Goal: Check status: Check status

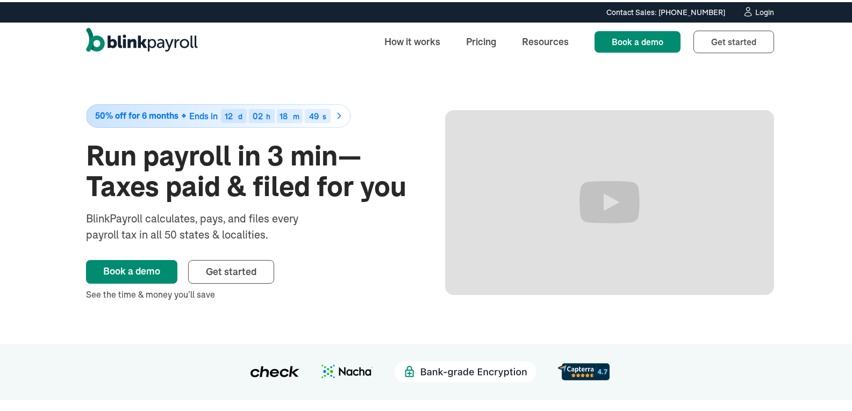
click at [766, 14] on div "Login" at bounding box center [764, 10] width 19 height 8
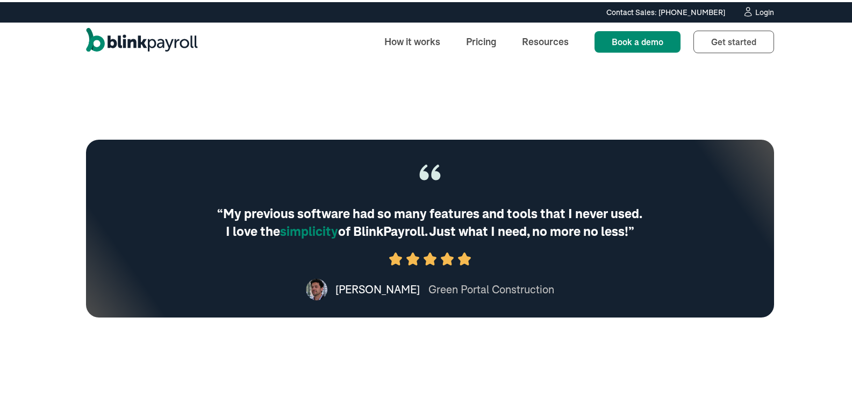
scroll to position [783, 0]
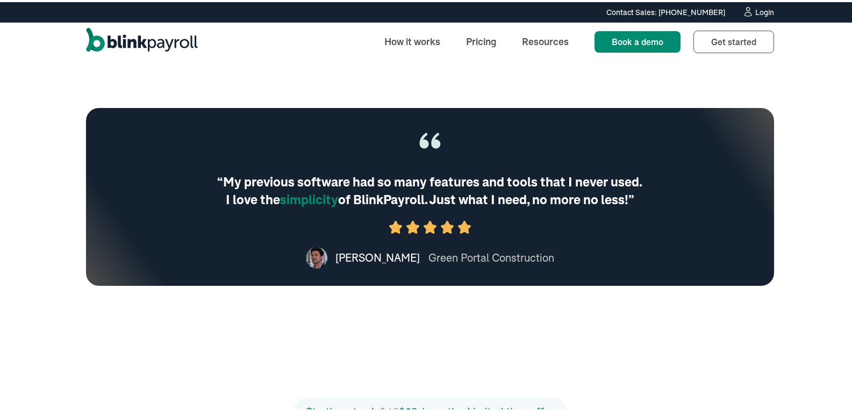
click at [795, 6] on div "Contact Sales: (315) 915-5645 Contact Sales: (315) 915-5645 Login" at bounding box center [430, 10] width 860 height 20
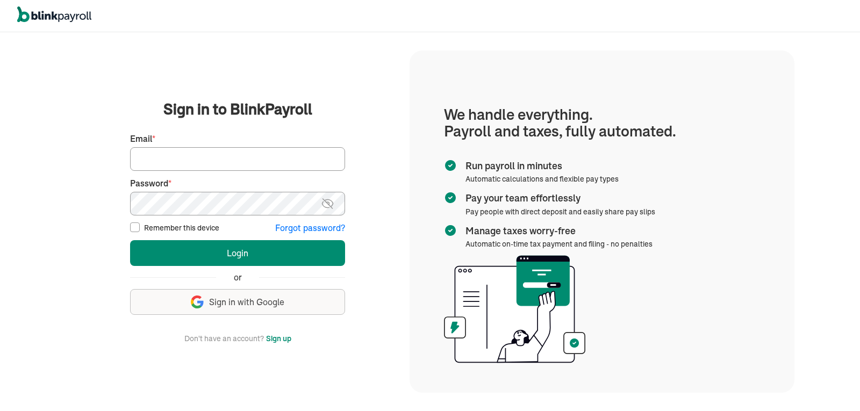
click at [269, 156] on input "Email *" at bounding box center [237, 159] width 215 height 24
type input "[PERSON_NAME][EMAIL_ADDRESS][DOMAIN_NAME]"
click at [130, 240] on button "Login" at bounding box center [237, 253] width 215 height 26
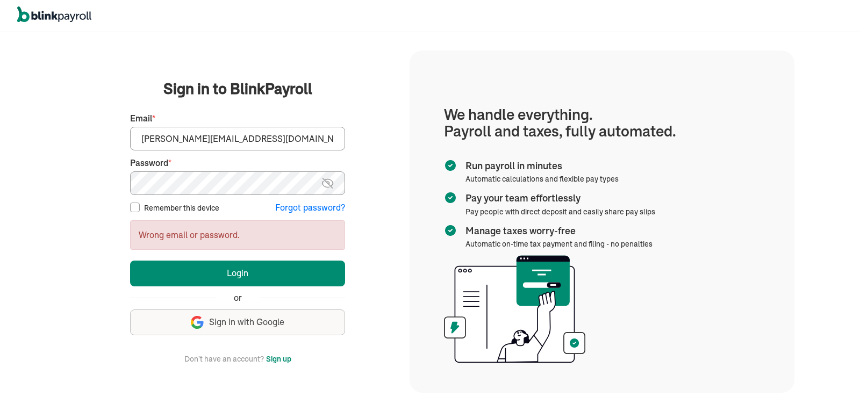
click at [130, 261] on button "Login" at bounding box center [237, 274] width 215 height 26
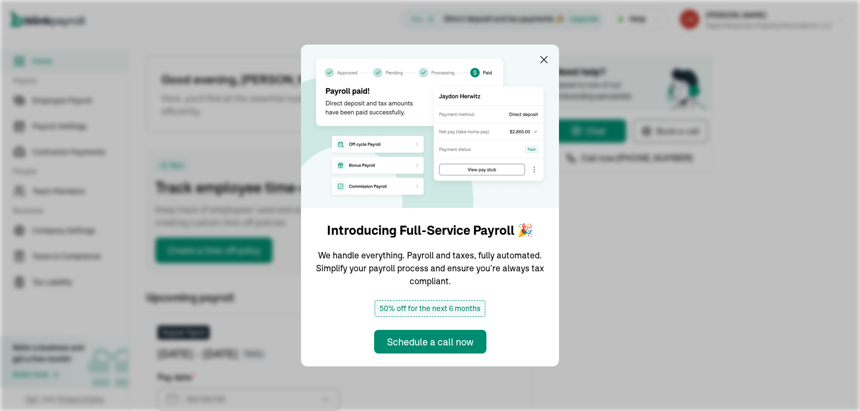
type input "[DATE]"
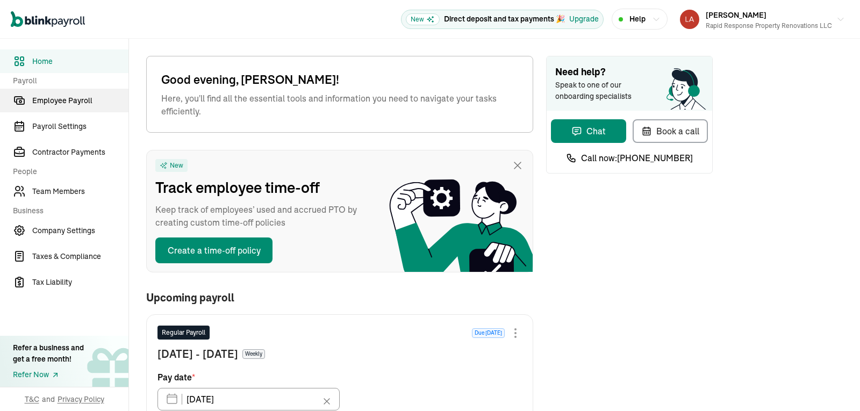
click at [80, 89] on link "Employee Payroll" at bounding box center [64, 101] width 128 height 24
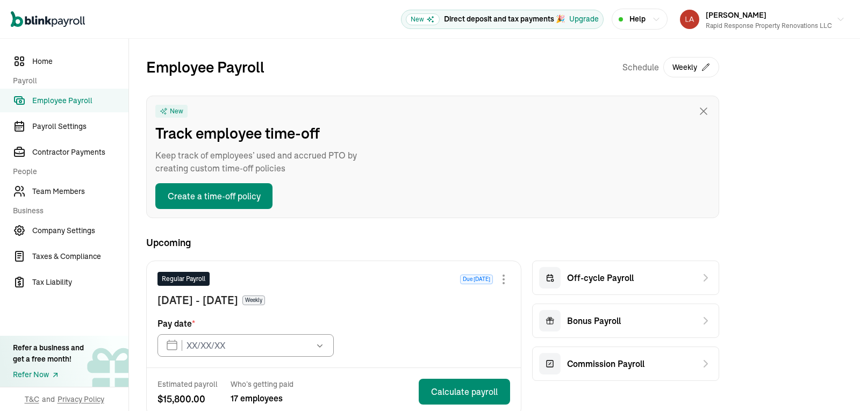
type input "[DATE]"
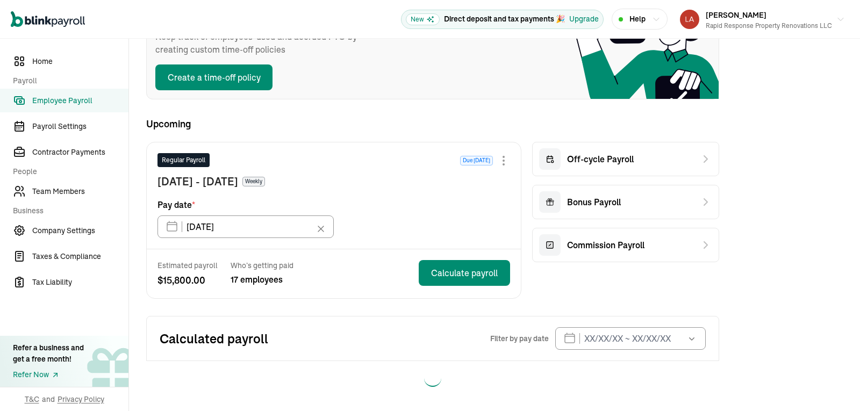
scroll to position [120, 0]
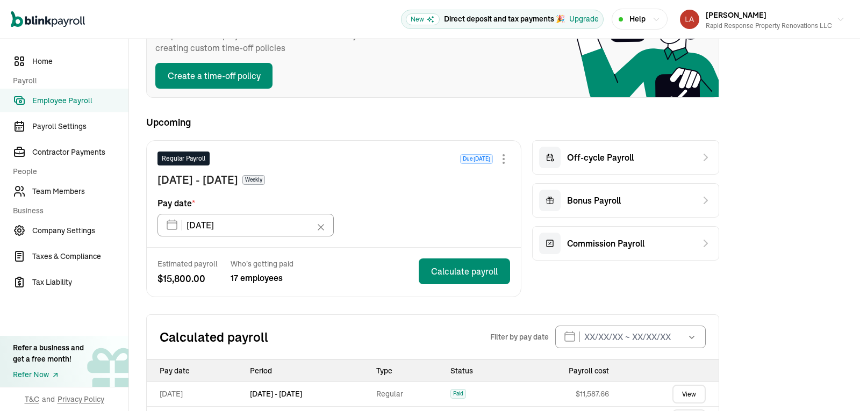
click at [850, 163] on div "Employee Payroll Schedule Weekly New Track employee time-off Keep track of empl…" at bounding box center [494, 295] width 731 height 755
drag, startPoint x: 851, startPoint y: 164, endPoint x: 859, endPoint y: 247, distance: 83.2
click at [859, 247] on div "Open main menu New Direct deposit and tax payments 🎉 Upgrade Help [PERSON_NAME]…" at bounding box center [430, 205] width 860 height 411
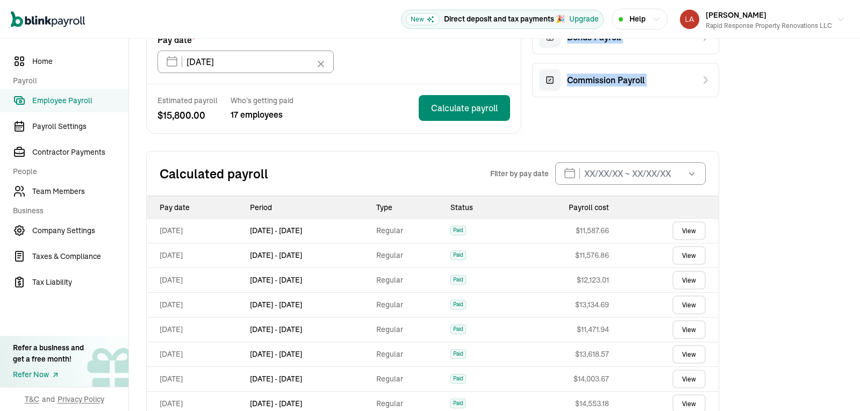
click at [696, 227] on link "View" at bounding box center [688, 230] width 33 height 19
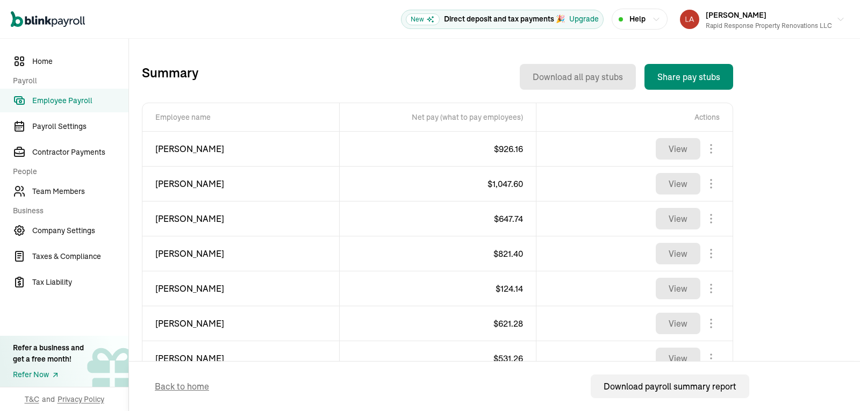
scroll to position [348, 0]
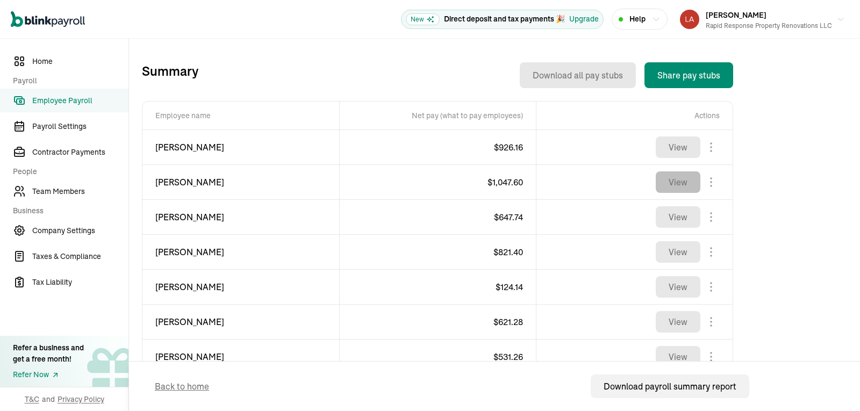
click at [690, 187] on button "View" at bounding box center [678, 181] width 45 height 21
click at [78, 101] on span "Employee Payroll" at bounding box center [80, 100] width 96 height 11
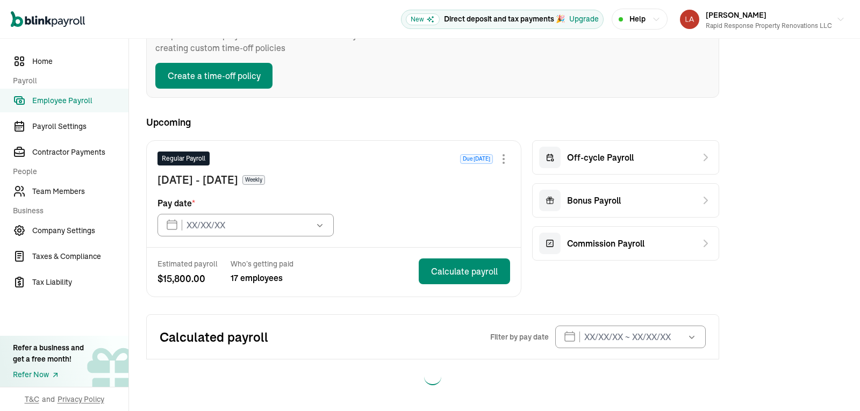
type input "[DATE]"
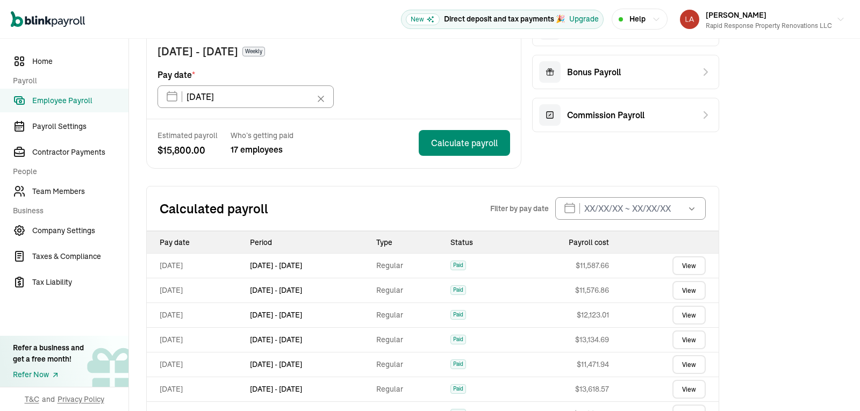
scroll to position [262, 0]
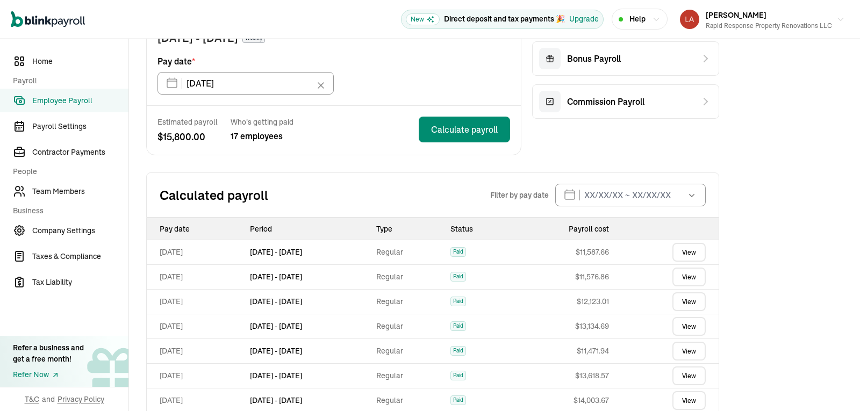
click at [689, 276] on link "View" at bounding box center [688, 277] width 33 height 19
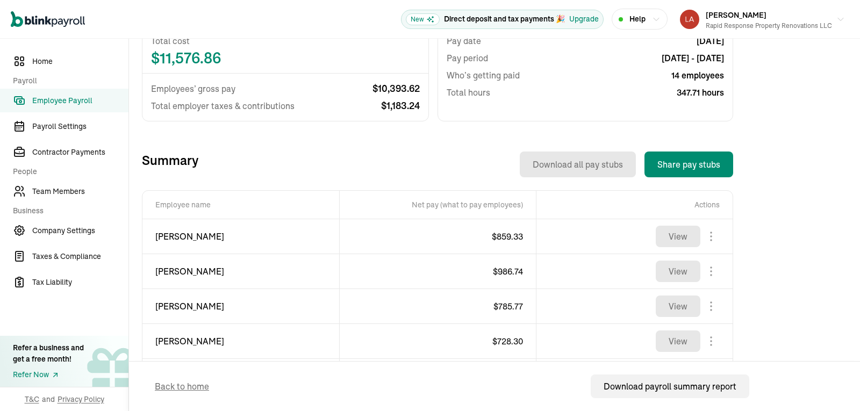
scroll to position [269, 0]
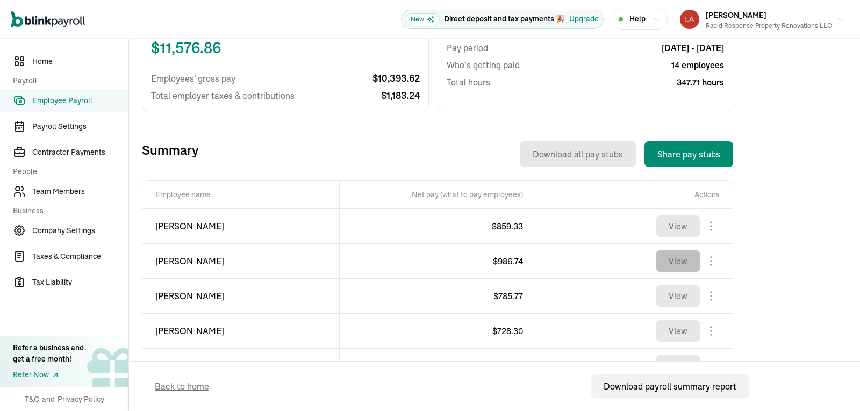
click at [691, 263] on button "View" at bounding box center [678, 260] width 45 height 21
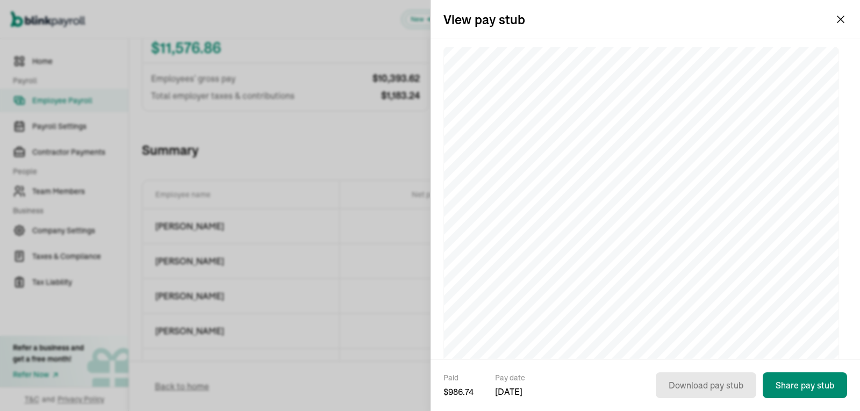
scroll to position [47, 0]
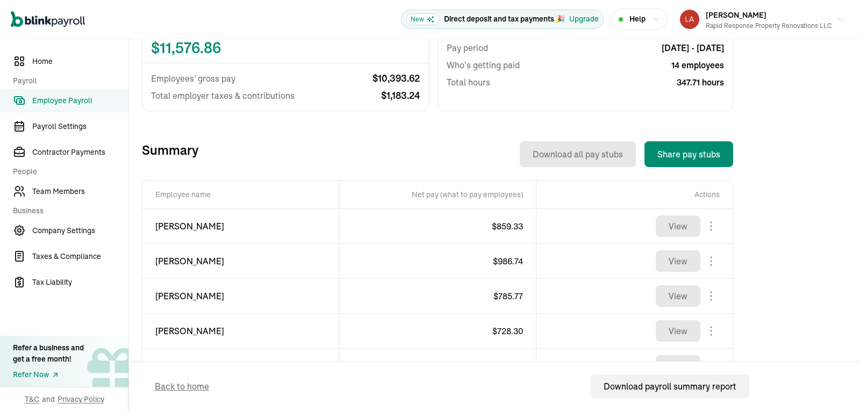
click at [81, 98] on span "Employee Payroll" at bounding box center [80, 100] width 96 height 11
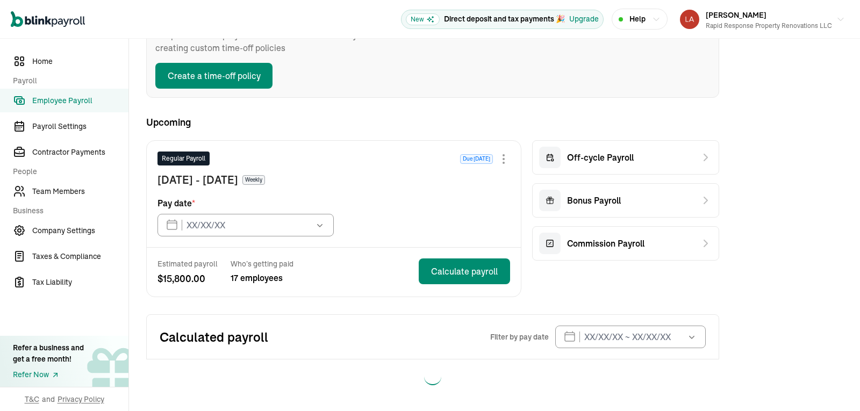
type input "[DATE]"
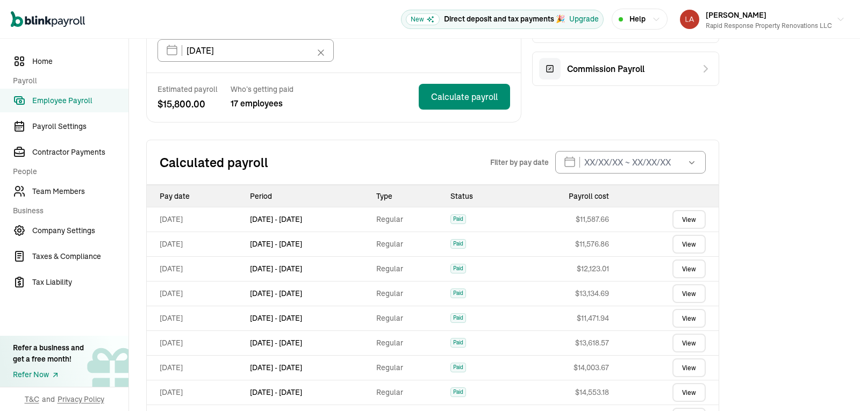
scroll to position [298, 0]
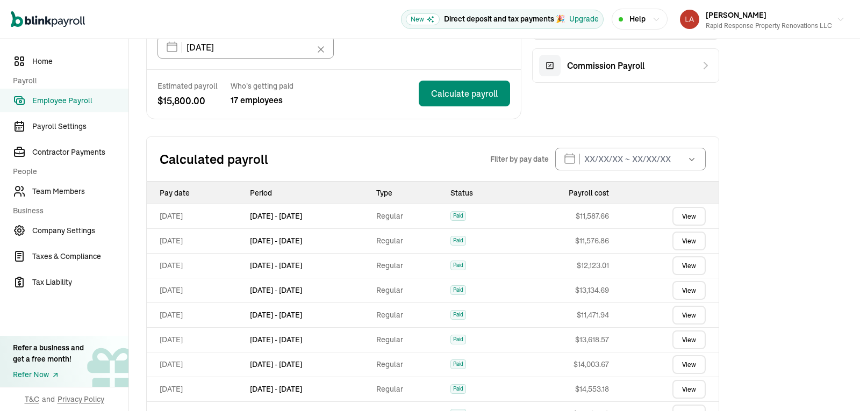
click at [686, 266] on link "View" at bounding box center [688, 265] width 33 height 19
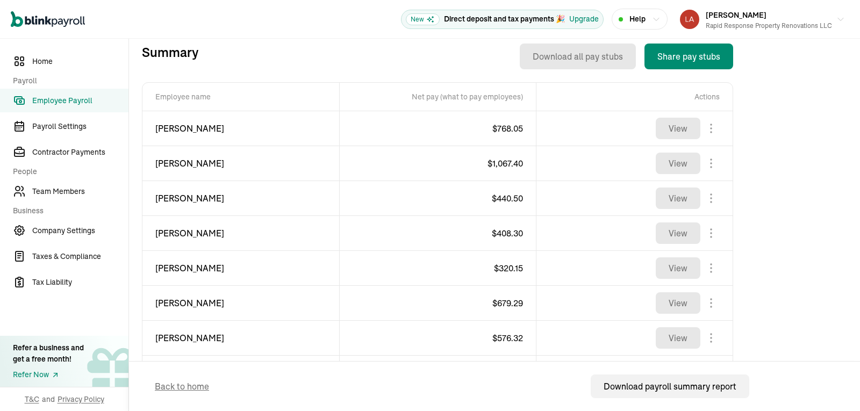
scroll to position [373, 0]
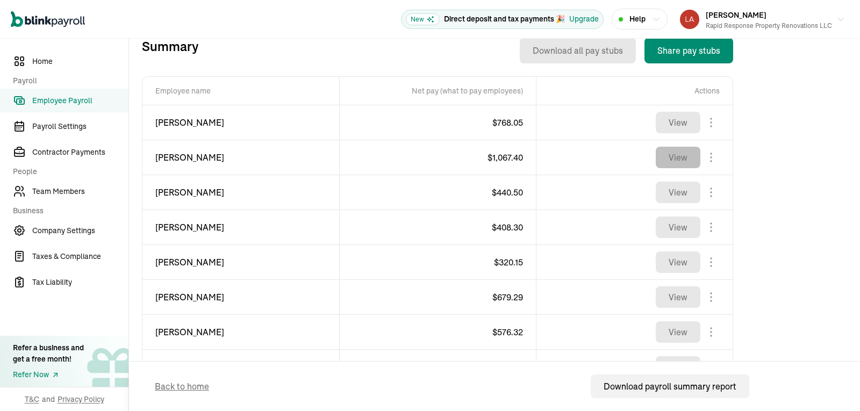
click at [684, 156] on button "View" at bounding box center [678, 157] width 45 height 21
click at [88, 103] on span "Employee Payroll" at bounding box center [80, 100] width 96 height 11
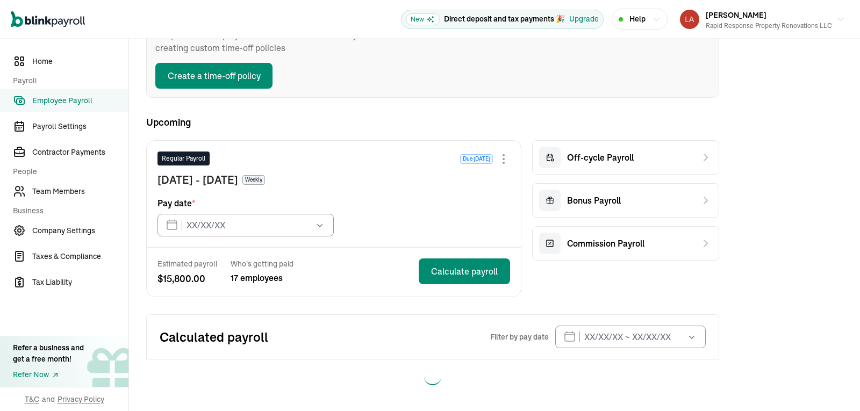
type input "[DATE]"
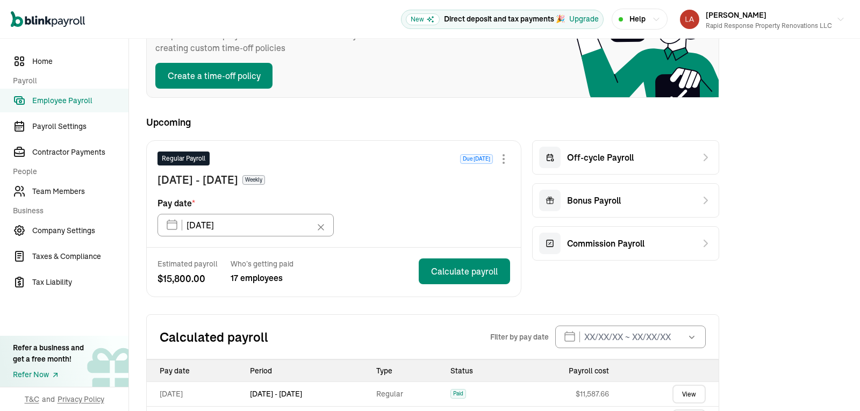
scroll to position [383, 0]
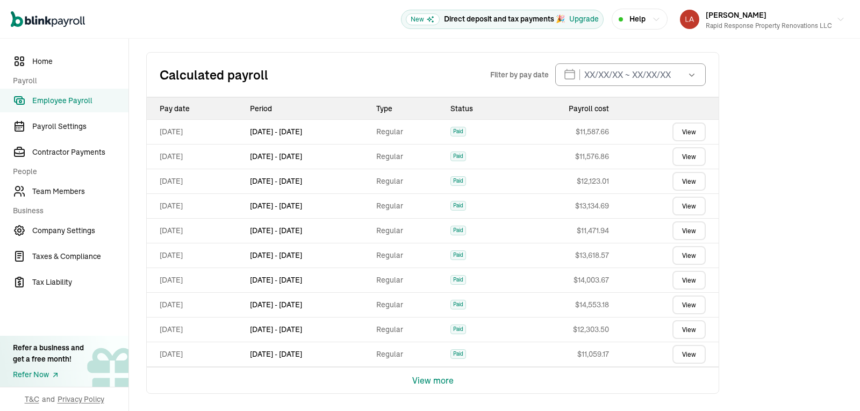
click at [694, 210] on link "View" at bounding box center [688, 206] width 33 height 19
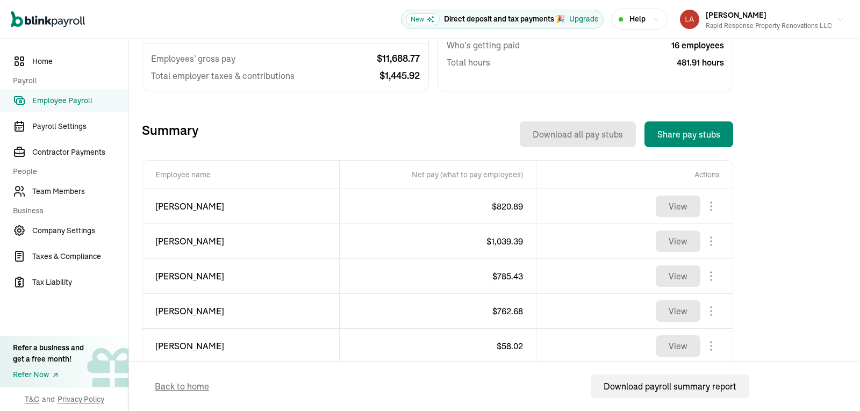
scroll to position [325, 0]
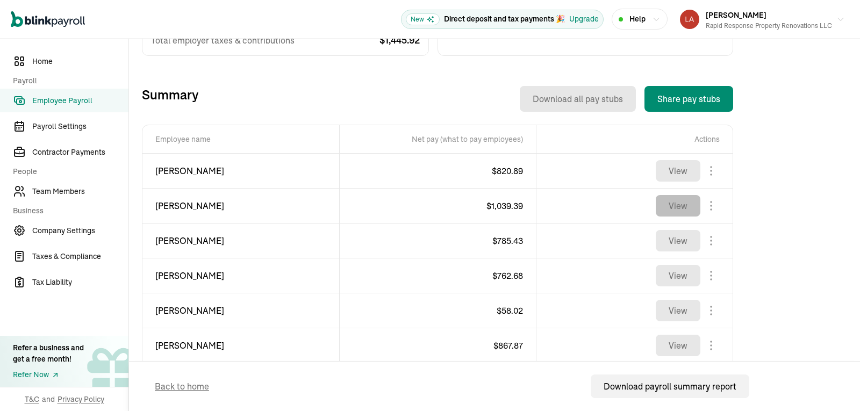
click at [678, 204] on button "View" at bounding box center [678, 205] width 45 height 21
click at [87, 109] on link "Employee Payroll" at bounding box center [64, 101] width 128 height 24
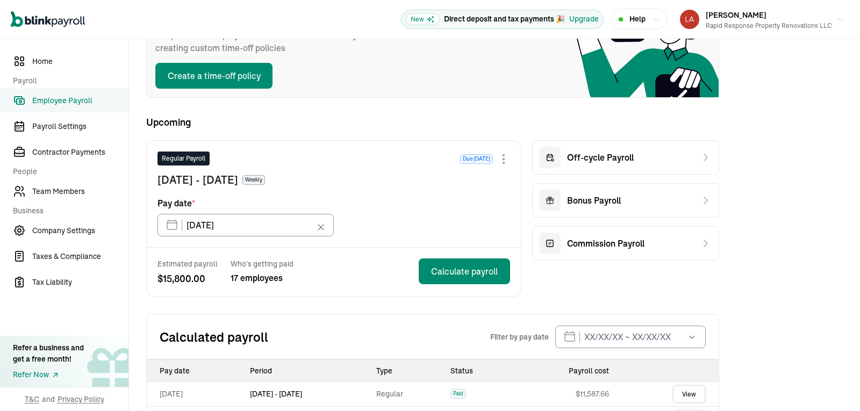
scroll to position [383, 0]
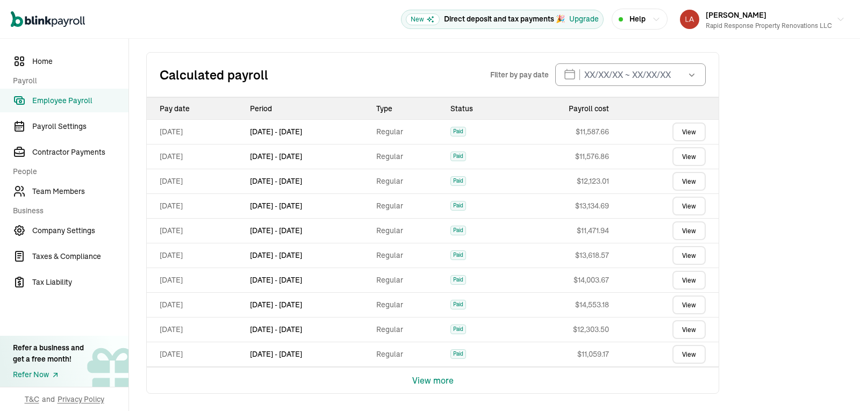
click at [687, 228] on link "View" at bounding box center [688, 230] width 33 height 19
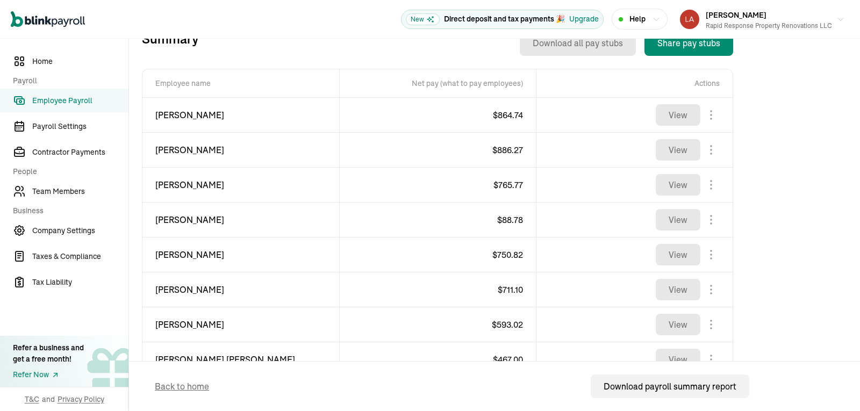
scroll to position [428, 0]
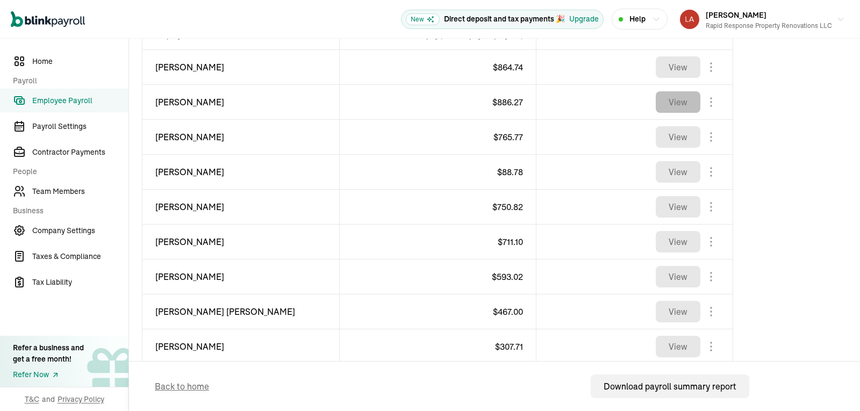
click at [681, 108] on button "View" at bounding box center [678, 101] width 45 height 21
click at [91, 107] on link "Employee Payroll" at bounding box center [64, 101] width 128 height 24
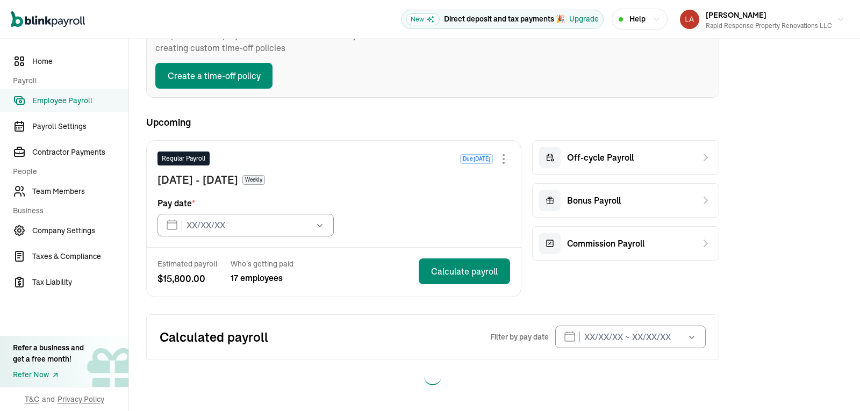
type input "[DATE]"
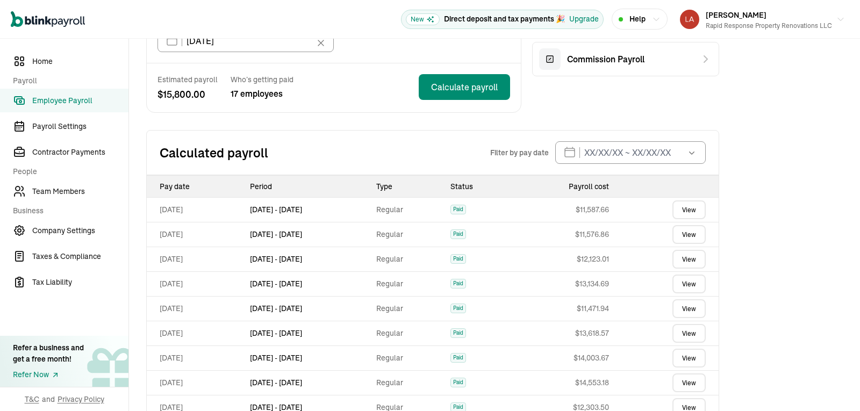
scroll to position [307, 0]
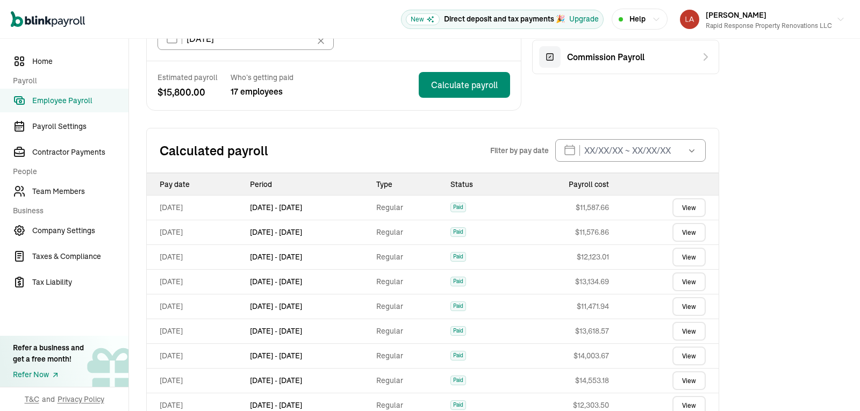
click at [356, 143] on h2 "Calculated payroll" at bounding box center [325, 150] width 331 height 17
click at [685, 281] on link "View" at bounding box center [688, 281] width 33 height 19
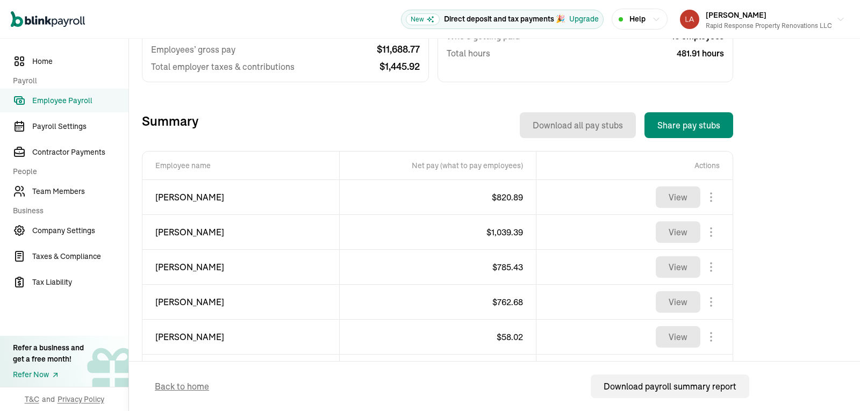
scroll to position [297, 0]
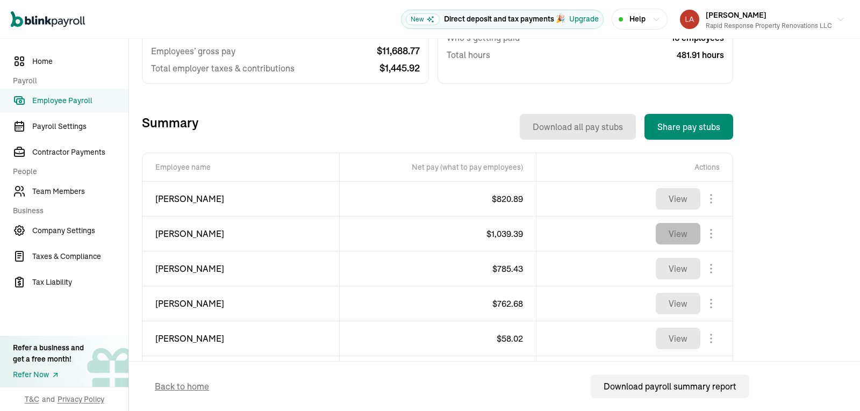
click at [661, 241] on button "View" at bounding box center [678, 233] width 45 height 21
click at [53, 99] on span "Employee Payroll" at bounding box center [80, 100] width 96 height 11
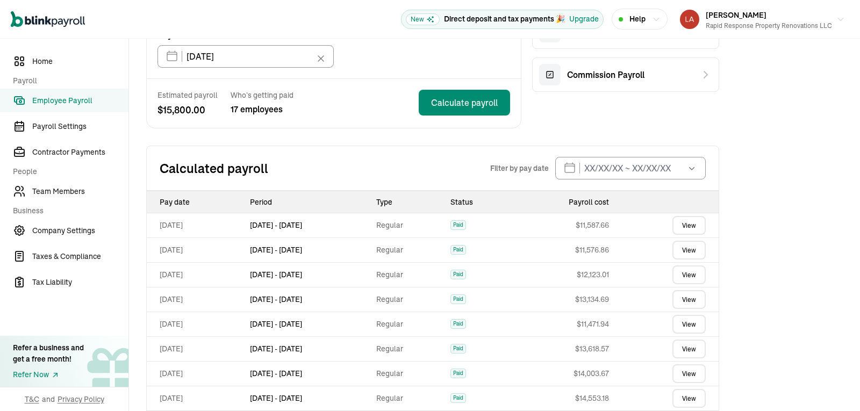
scroll to position [290, 0]
click at [703, 272] on link "View" at bounding box center [688, 273] width 33 height 19
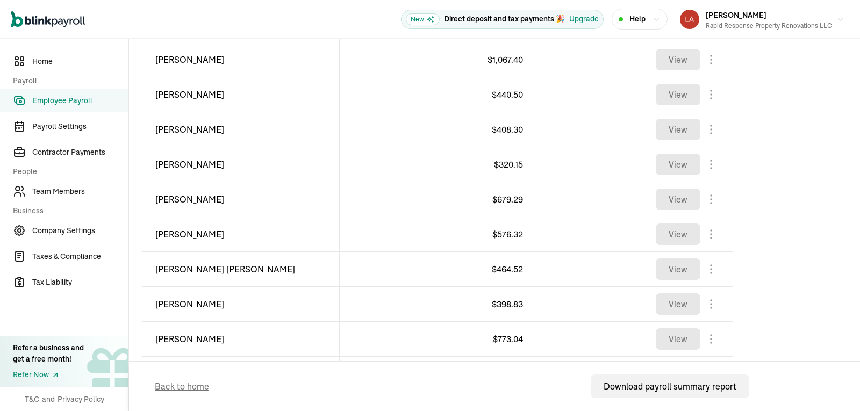
scroll to position [472, 0]
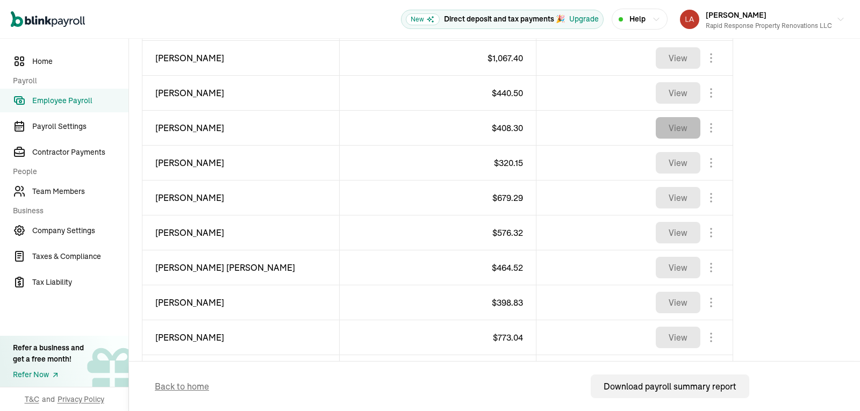
click at [692, 127] on button "View" at bounding box center [678, 127] width 45 height 21
click at [692, 55] on button "View" at bounding box center [678, 57] width 45 height 21
click at [61, 103] on span "Employee Payroll" at bounding box center [80, 100] width 96 height 11
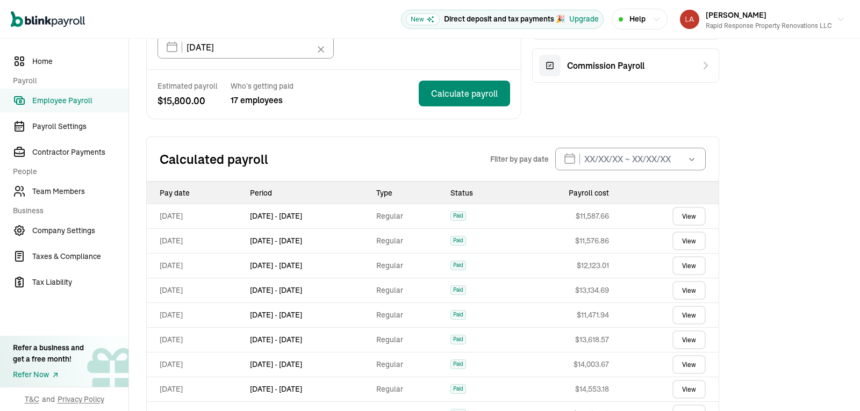
scroll to position [299, 0]
click at [436, 166] on h2 "Calculated payroll" at bounding box center [325, 157] width 331 height 17
click at [555, 233] on td "$ 11,576.86" at bounding box center [562, 239] width 102 height 25
click at [687, 232] on link "View" at bounding box center [688, 240] width 33 height 19
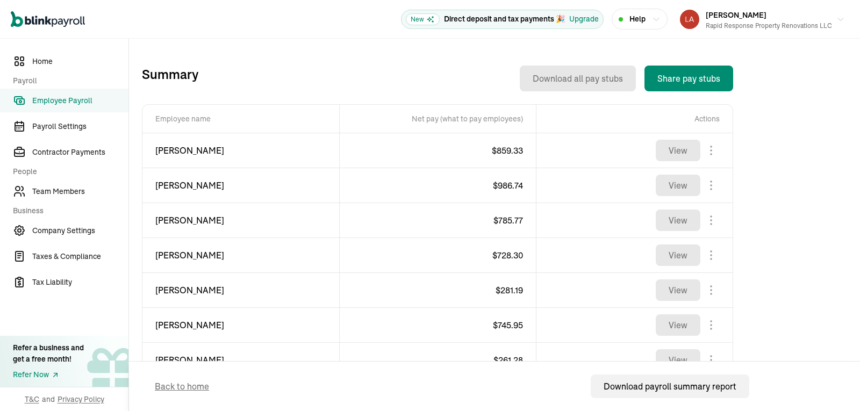
scroll to position [368, 0]
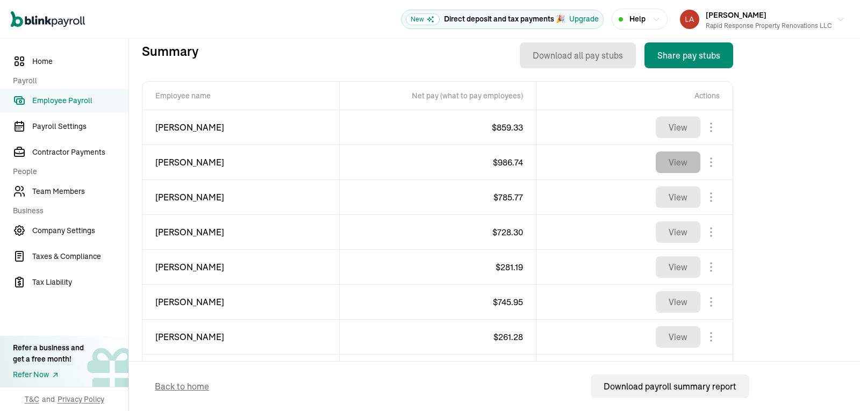
click at [671, 164] on button "View" at bounding box center [678, 162] width 45 height 21
click at [92, 102] on span "Employee Payroll" at bounding box center [80, 100] width 96 height 11
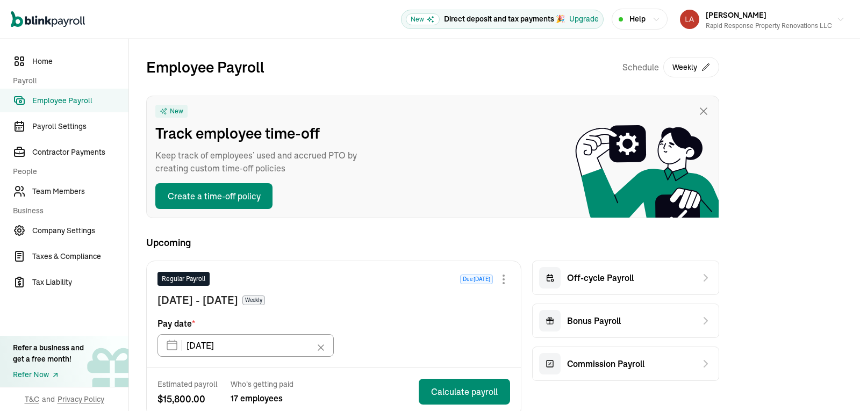
scroll to position [120, 0]
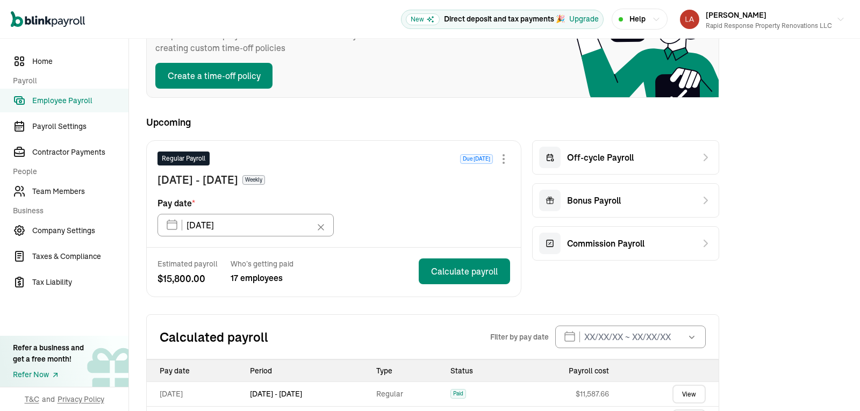
click at [696, 391] on link "View" at bounding box center [688, 394] width 33 height 19
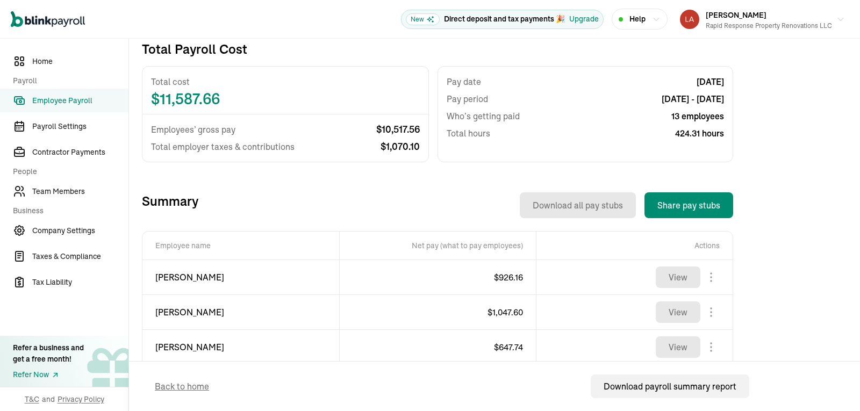
scroll to position [221, 0]
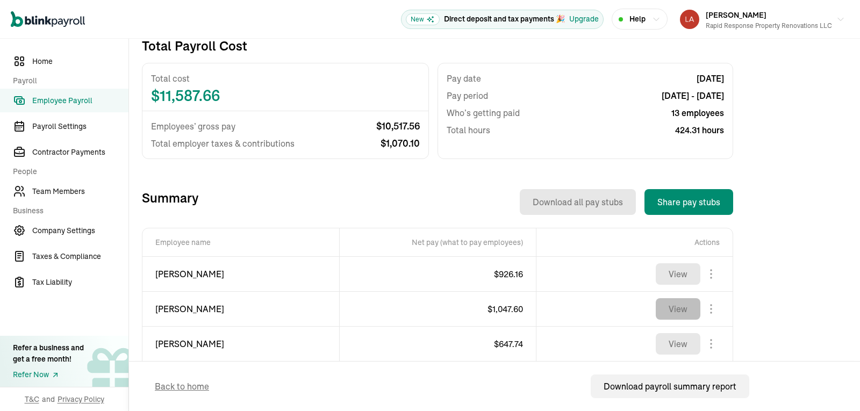
click at [681, 307] on button "View" at bounding box center [678, 308] width 45 height 21
click at [94, 104] on span "Employee Payroll" at bounding box center [80, 100] width 96 height 11
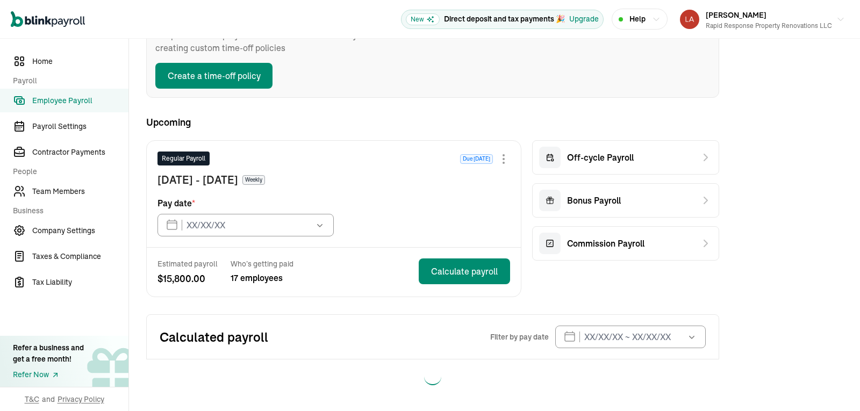
type input "[DATE]"
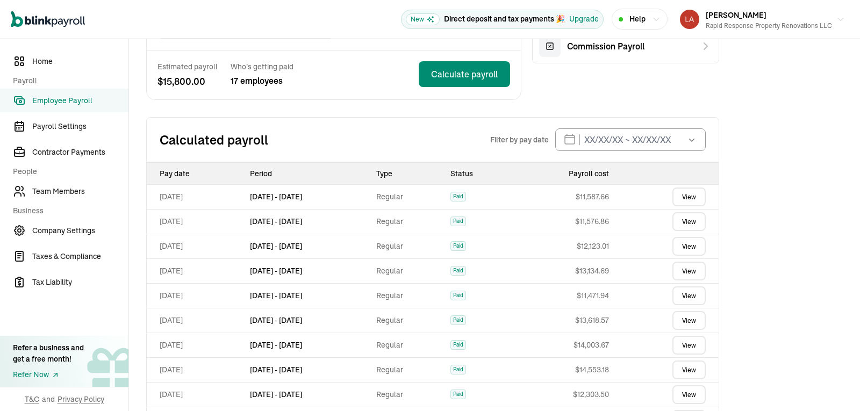
scroll to position [320, 0]
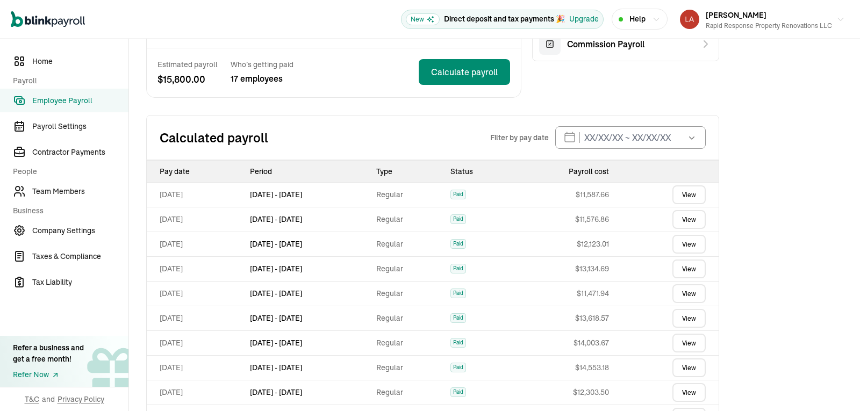
click at [693, 222] on link "View" at bounding box center [688, 219] width 33 height 19
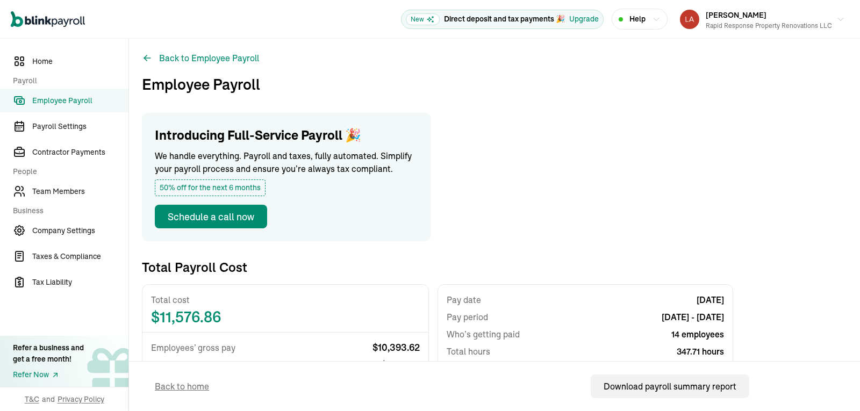
click at [100, 105] on span "Employee Payroll" at bounding box center [80, 100] width 96 height 11
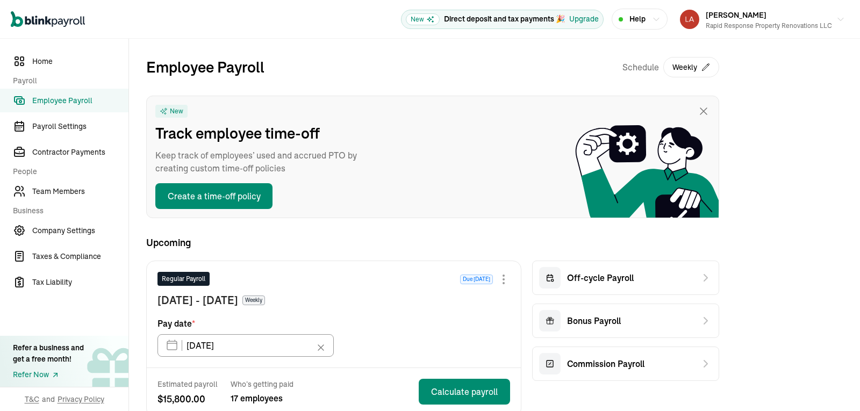
drag, startPoint x: 450, startPoint y: 133, endPoint x: 614, endPoint y: 75, distance: 173.9
click at [598, 75] on div "Employee Payroll Schedule Weekly New Track employee time-off Keep track of empl…" at bounding box center [432, 285] width 573 height 458
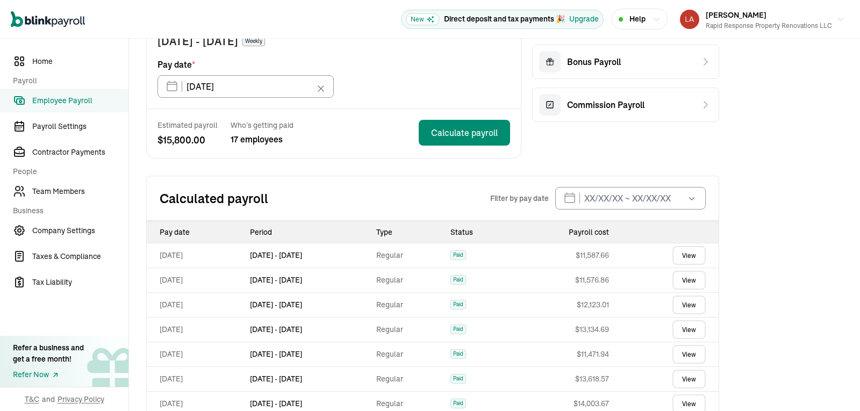
scroll to position [260, 0]
click at [377, 190] on h2 "Calculated payroll" at bounding box center [325, 197] width 331 height 17
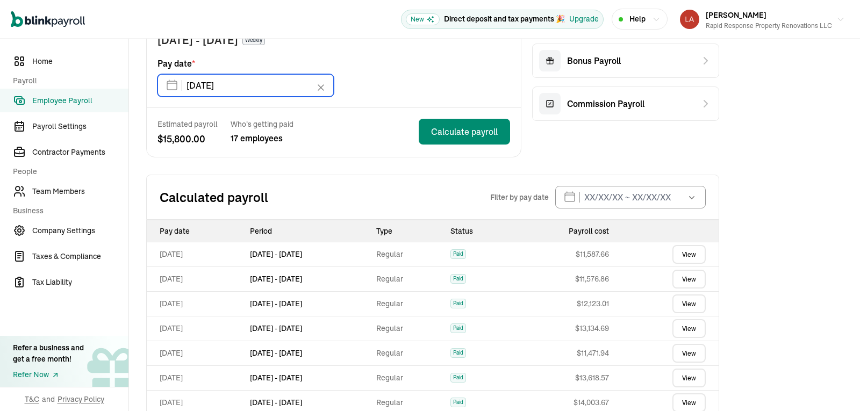
click at [301, 87] on input "[DATE]" at bounding box center [245, 85] width 176 height 23
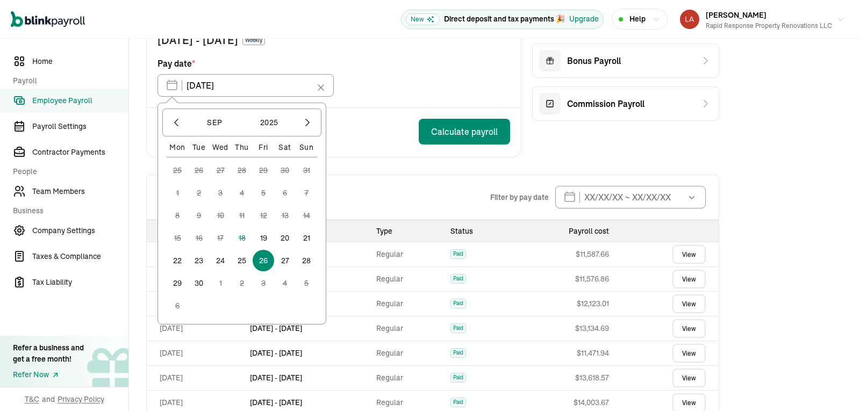
click at [264, 233] on button "19" at bounding box center [263, 237] width 21 height 21
type input "[DATE]"
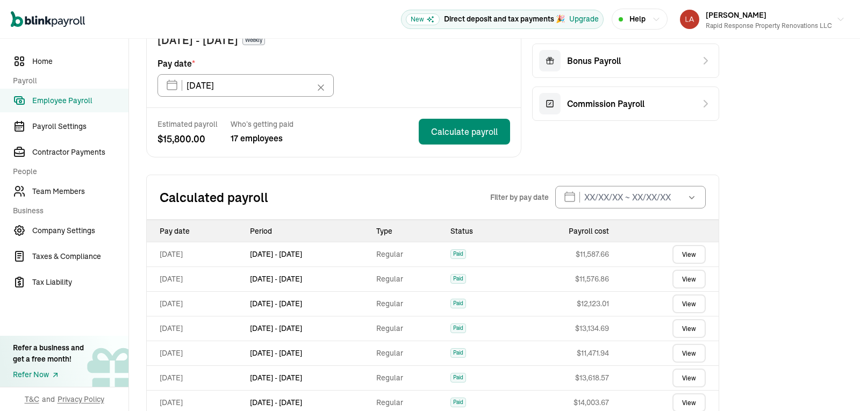
click at [407, 187] on div "Calculated payroll Filter by pay date [DATE] Mon Tue Wed Thu Fri Sat Sun 25 26 …" at bounding box center [432, 197] width 573 height 45
click at [594, 147] on div "Off-cycle Payroll Bonus Payroll Commission Payroll" at bounding box center [625, 79] width 187 height 157
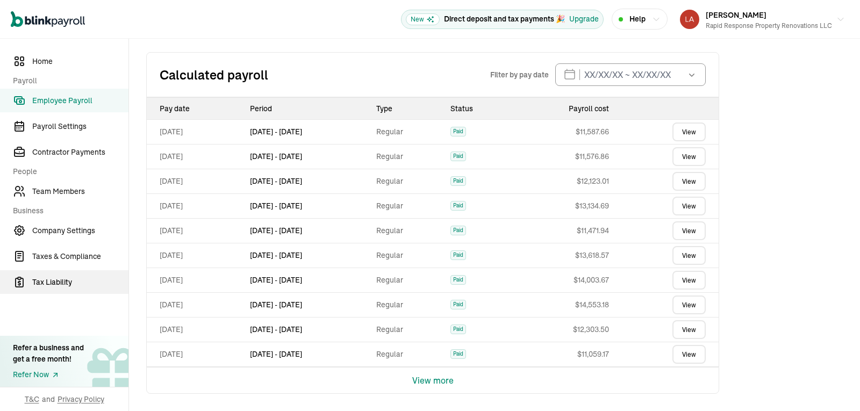
drag, startPoint x: 201, startPoint y: 292, endPoint x: 120, endPoint y: 273, distance: 82.9
click at [124, 277] on div "Home Payroll Employee Payroll Payroll Settings Contractor Payments People Team …" at bounding box center [430, 33] width 860 height 755
click at [46, 47] on nav "Home Payroll Employee Payroll Payroll Settings Contractor Payments People Team …" at bounding box center [64, 225] width 128 height 372
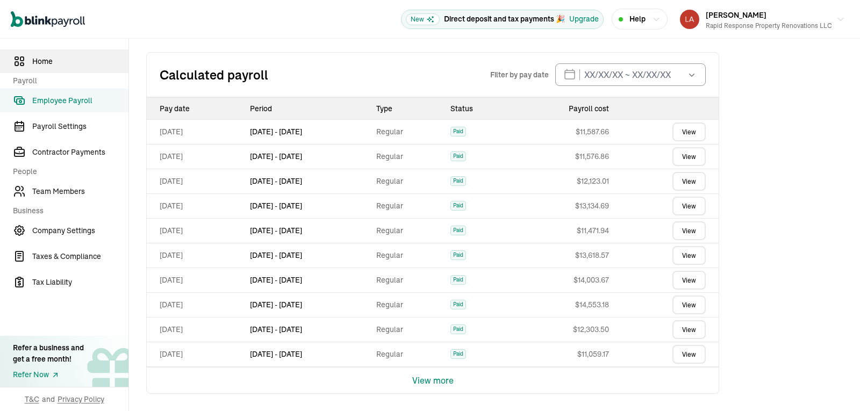
click at [46, 50] on link "Home" at bounding box center [64, 61] width 128 height 24
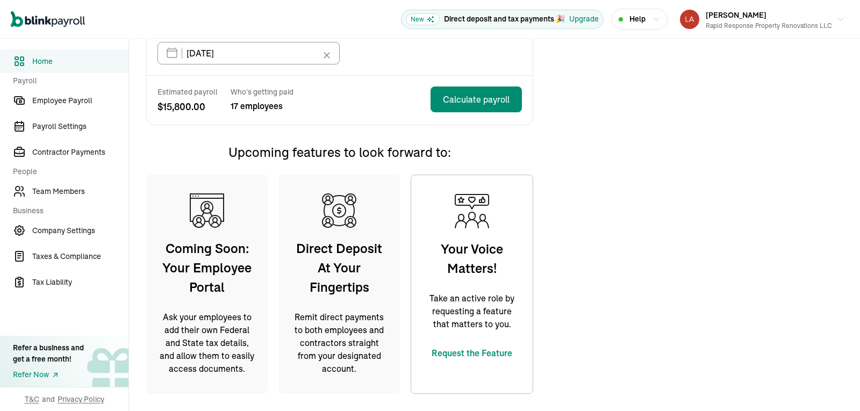
scroll to position [346, 0]
click at [732, 33] on div "Open main menu New Direct deposit and tax payments 🎉 Upgrade Help [PERSON_NAME]…" at bounding box center [430, 19] width 860 height 39
click at [734, 21] on div "Rapid Response Property Renovations LLC" at bounding box center [769, 26] width 126 height 10
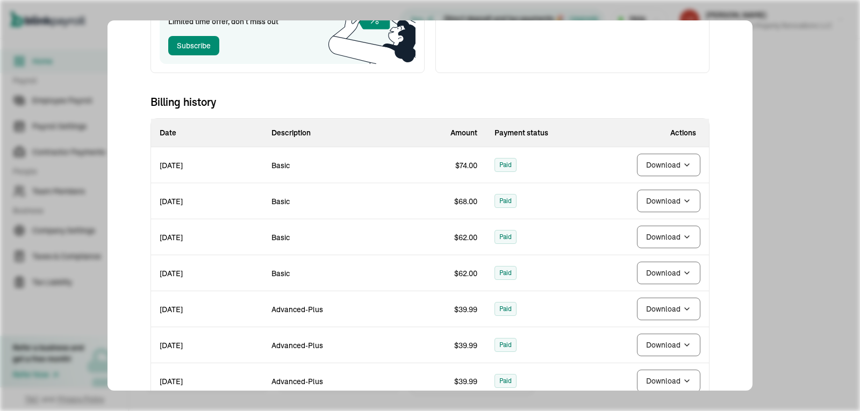
scroll to position [0, 0]
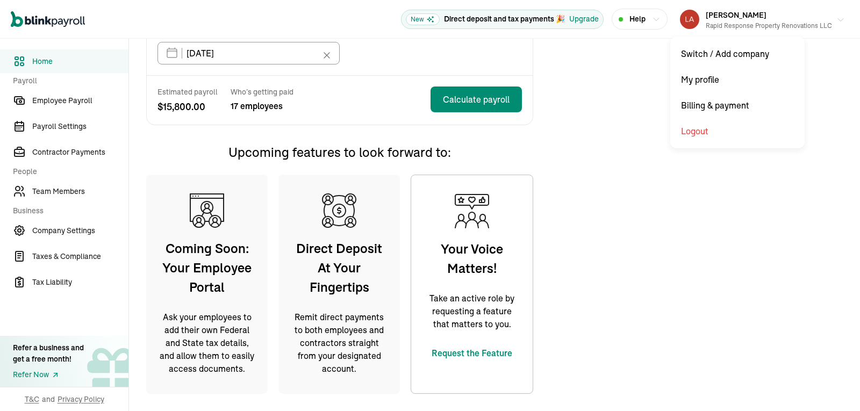
click at [716, 28] on div "Rapid Response Property Renovations LLC" at bounding box center [769, 26] width 126 height 10
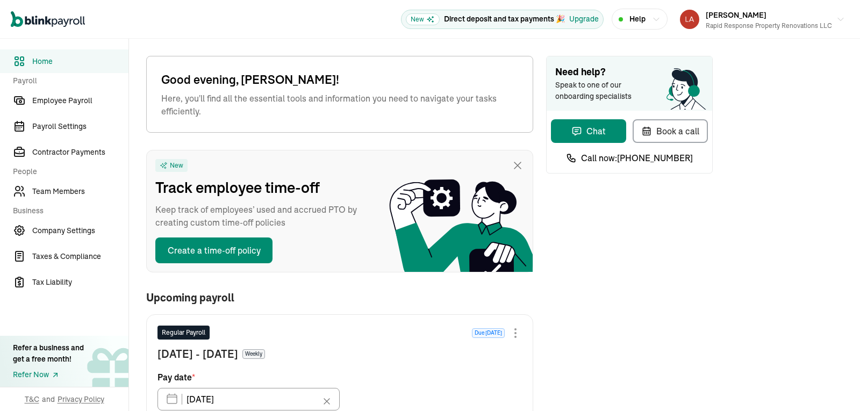
scroll to position [1, 0]
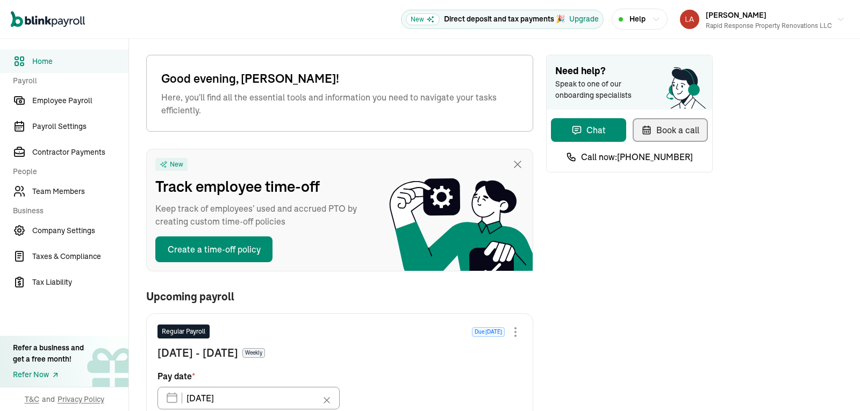
click at [698, 133] on div "Book a call" at bounding box center [670, 130] width 58 height 13
